Goal: Check status: Check status

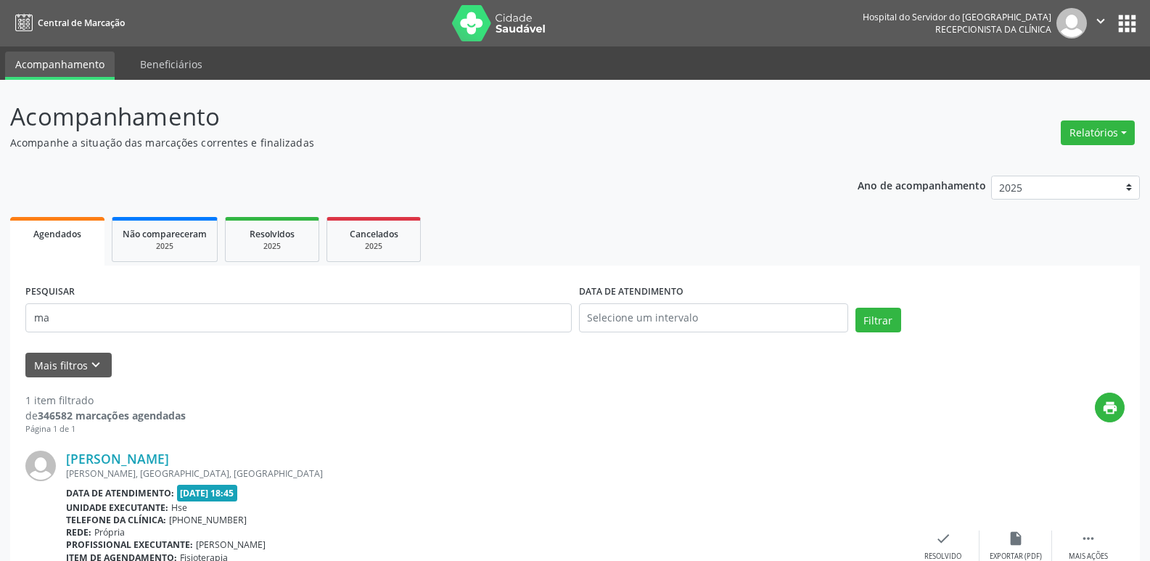
scroll to position [121, 0]
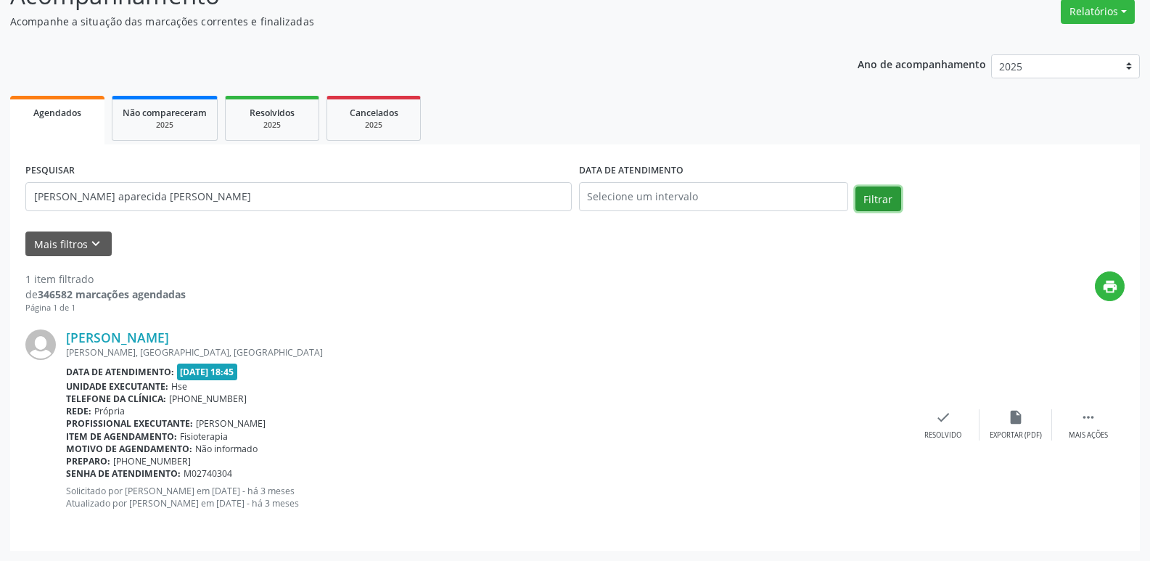
click at [889, 201] on button "Filtrar" at bounding box center [878, 198] width 46 height 25
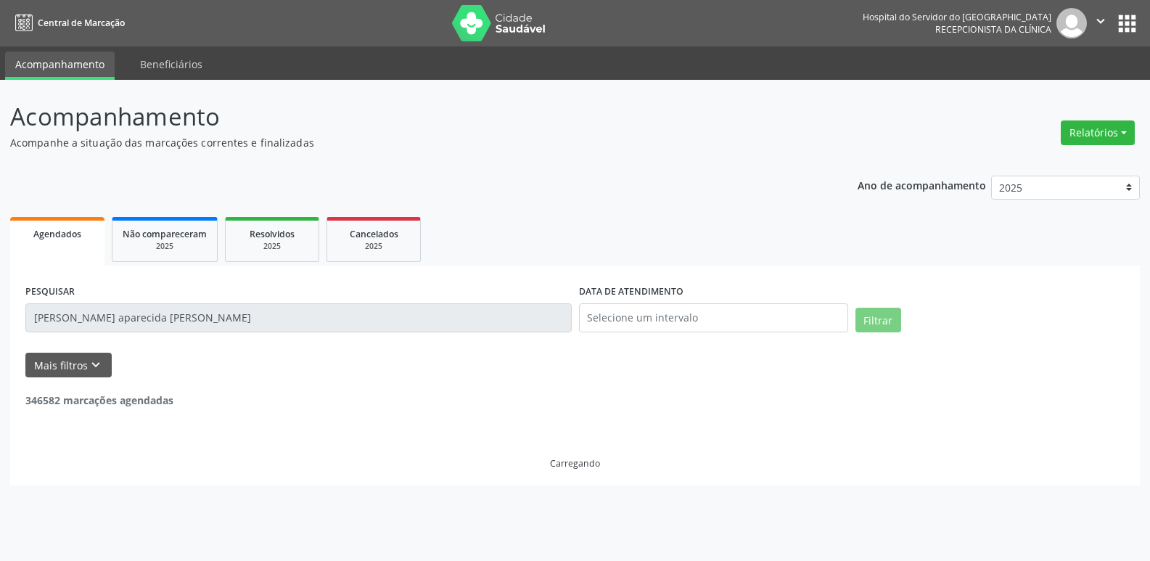
scroll to position [0, 0]
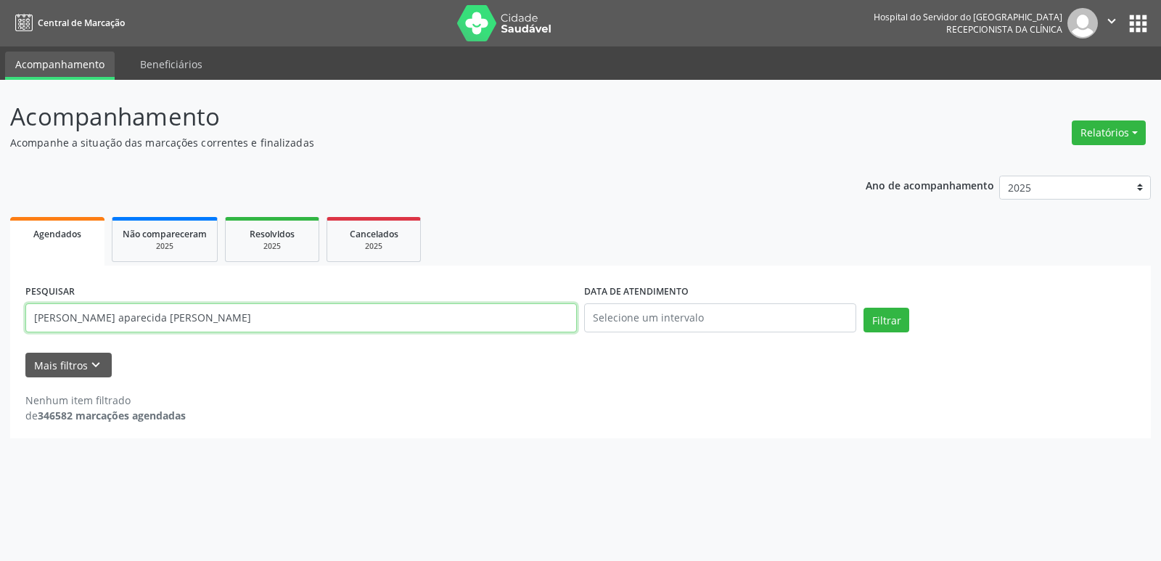
click at [147, 316] on input "[PERSON_NAME] aparecida [PERSON_NAME]" at bounding box center [300, 317] width 551 height 29
click at [881, 321] on button "Filtrar" at bounding box center [886, 320] width 46 height 25
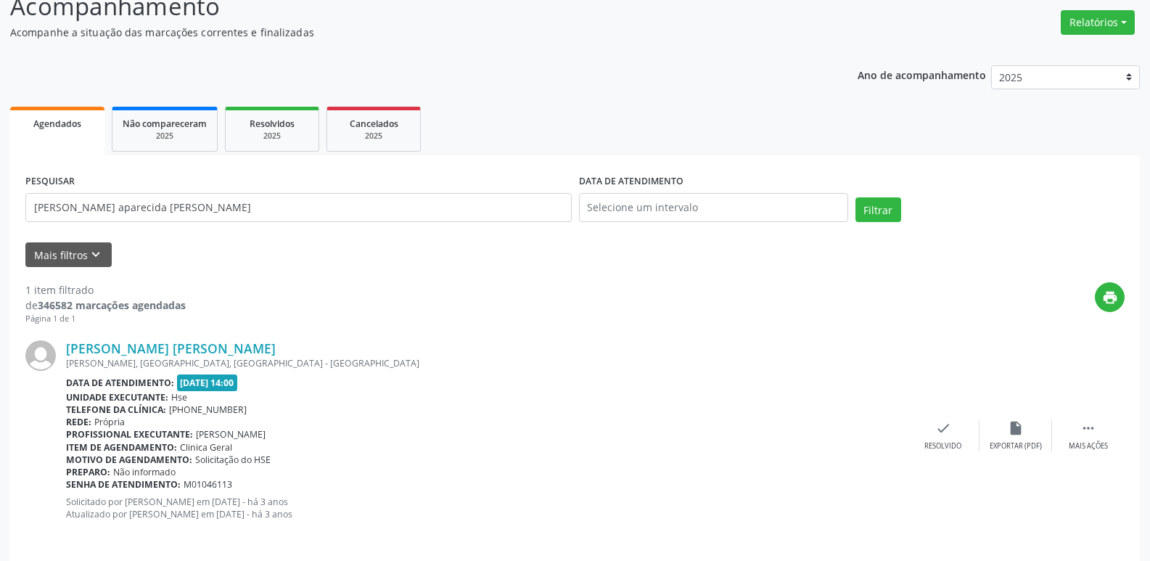
scroll to position [121, 0]
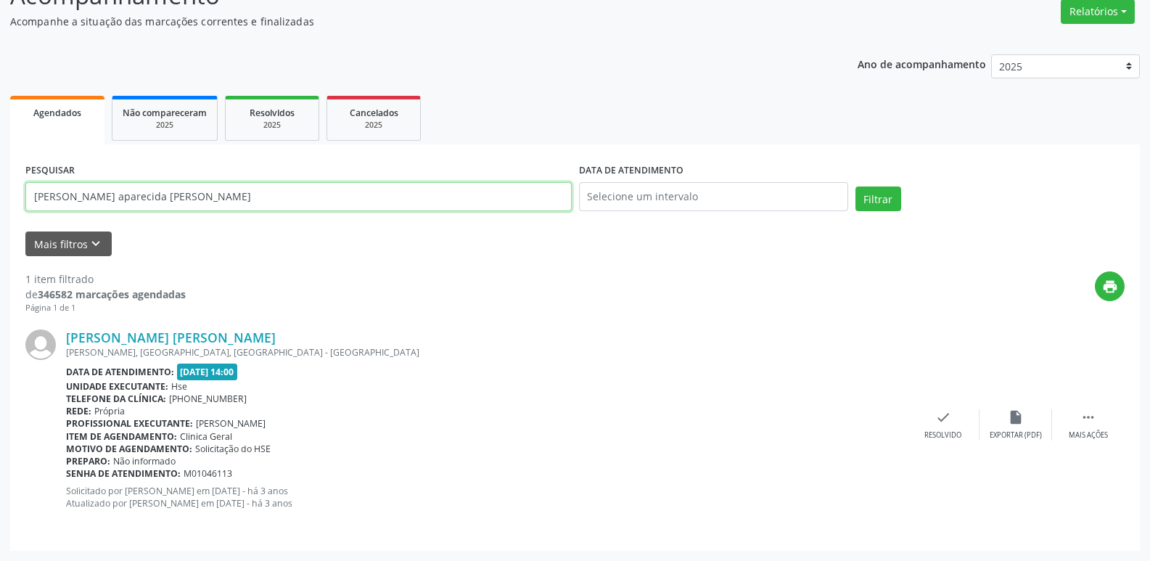
click at [267, 205] on input "[PERSON_NAME] aparecida [PERSON_NAME]" at bounding box center [298, 196] width 546 height 29
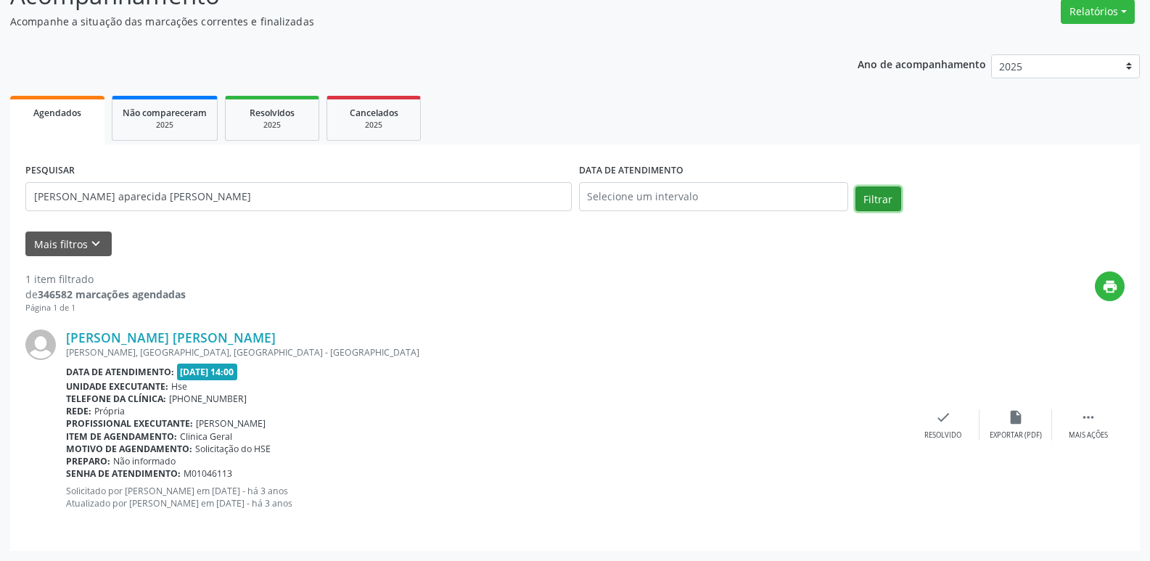
click at [861, 198] on button "Filtrar" at bounding box center [878, 198] width 46 height 25
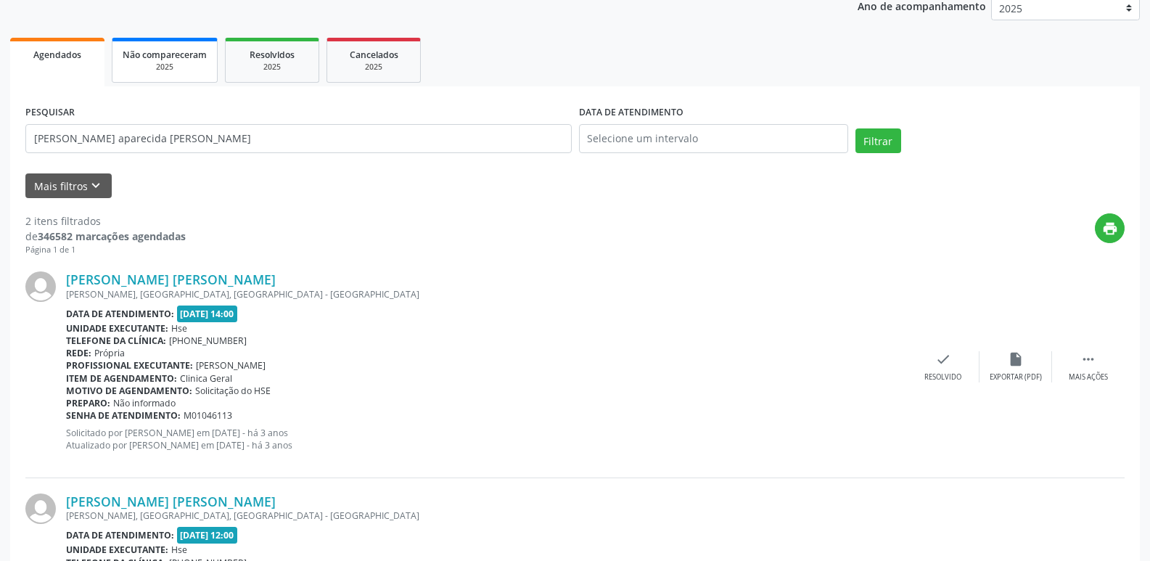
scroll to position [40, 0]
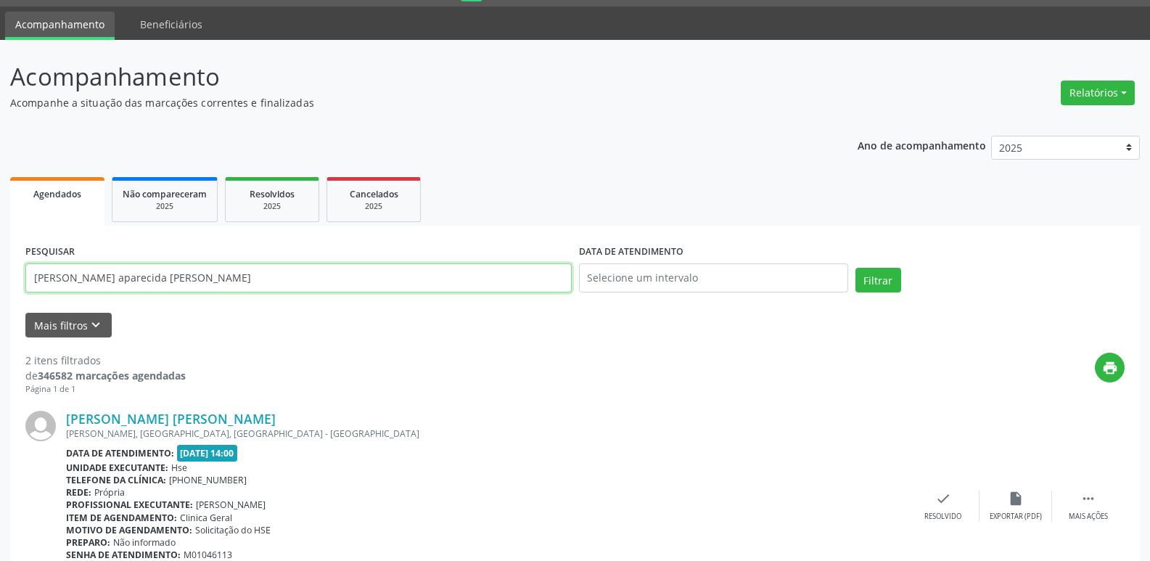
click at [223, 283] on input "[PERSON_NAME] aparecida [PERSON_NAME]" at bounding box center [298, 277] width 546 height 29
type input "m"
type input "27858430459"
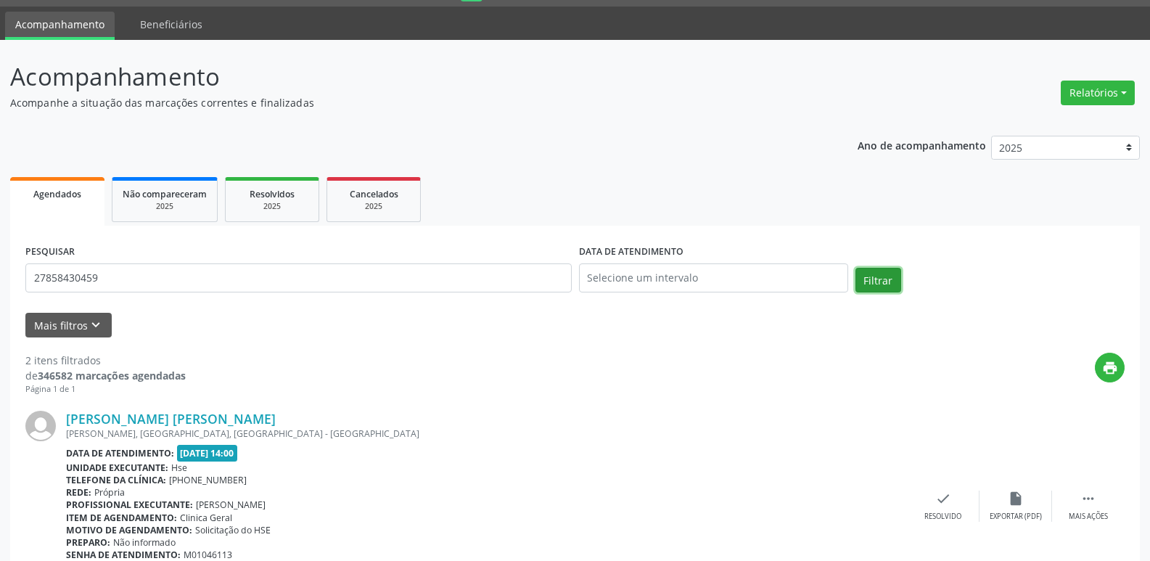
click at [883, 279] on button "Filtrar" at bounding box center [878, 280] width 46 height 25
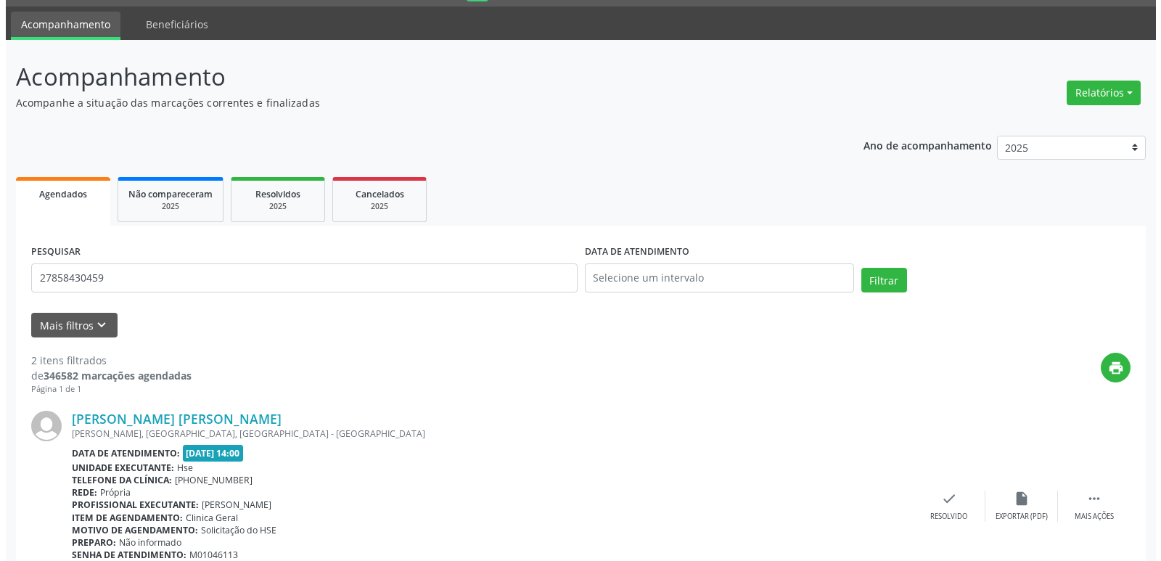
scroll to position [0, 0]
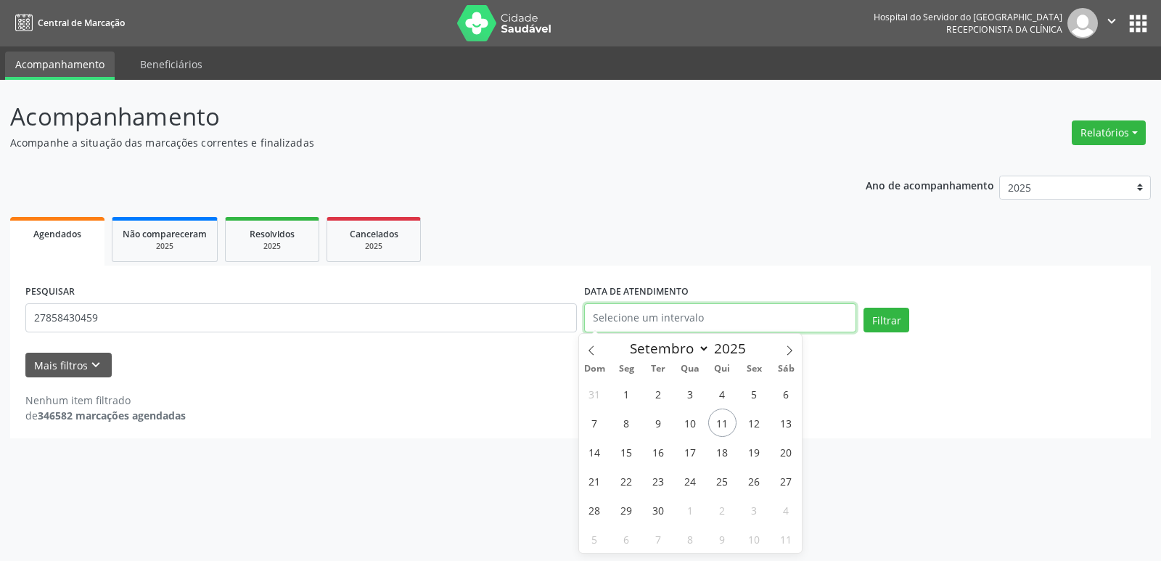
click at [687, 327] on body "Central de Marcação Hospital do Servidor do [GEOGRAPHIC_DATA] Recepcionista da …" at bounding box center [580, 280] width 1161 height 561
click at [721, 427] on span "11" at bounding box center [722, 422] width 28 height 28
type input "[DATE]"
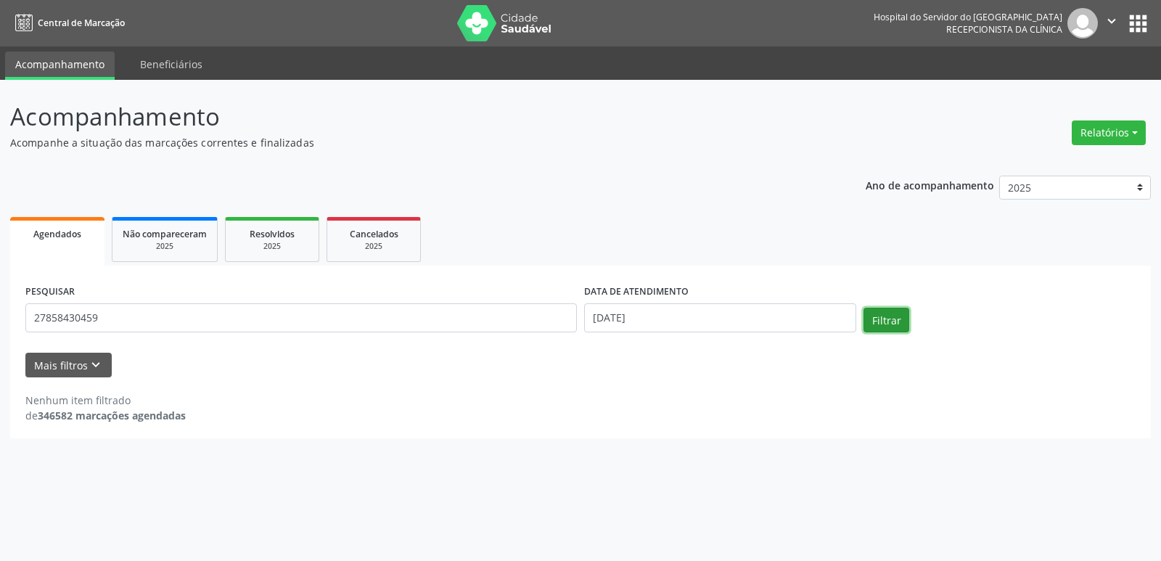
click at [881, 325] on button "Filtrar" at bounding box center [886, 320] width 46 height 25
click at [360, 314] on input "27858430459" at bounding box center [300, 317] width 551 height 29
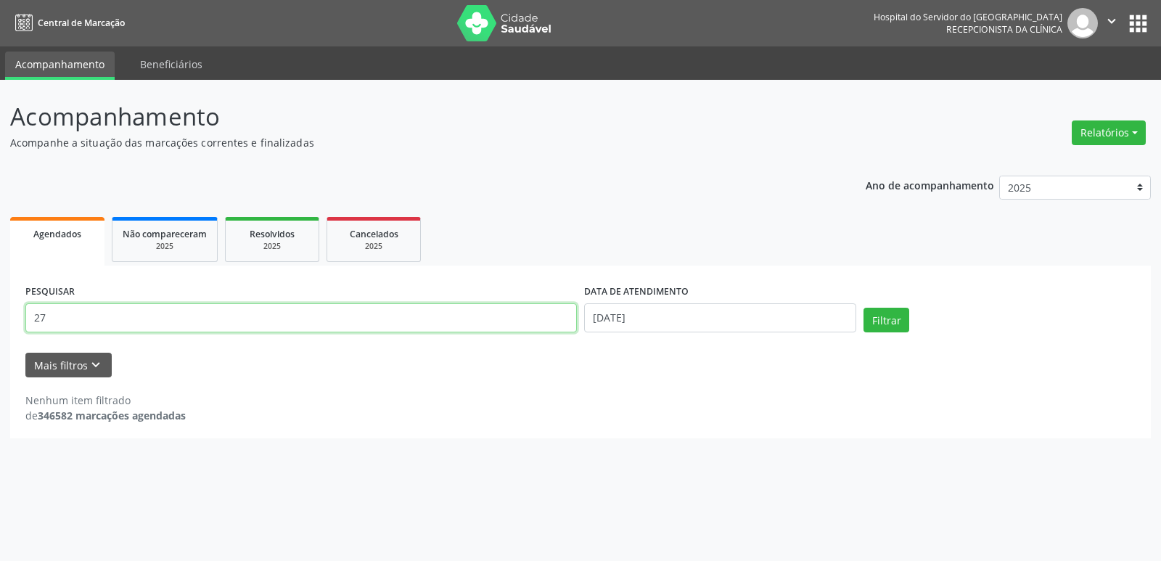
type input "2"
click at [359, 310] on input "text" at bounding box center [300, 317] width 551 height 29
